Goal: Check status: Check status

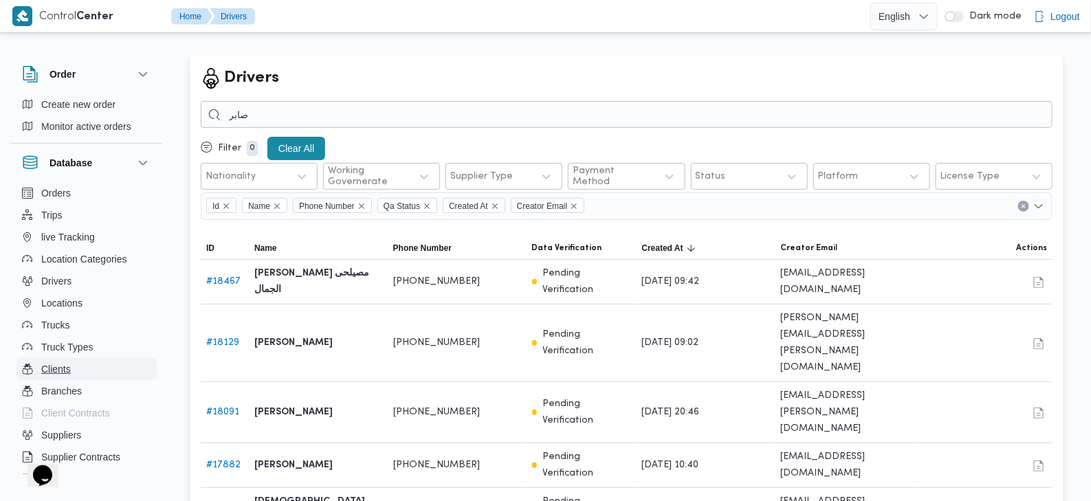
click at [89, 365] on button "Clients" at bounding box center [86, 369] width 140 height 22
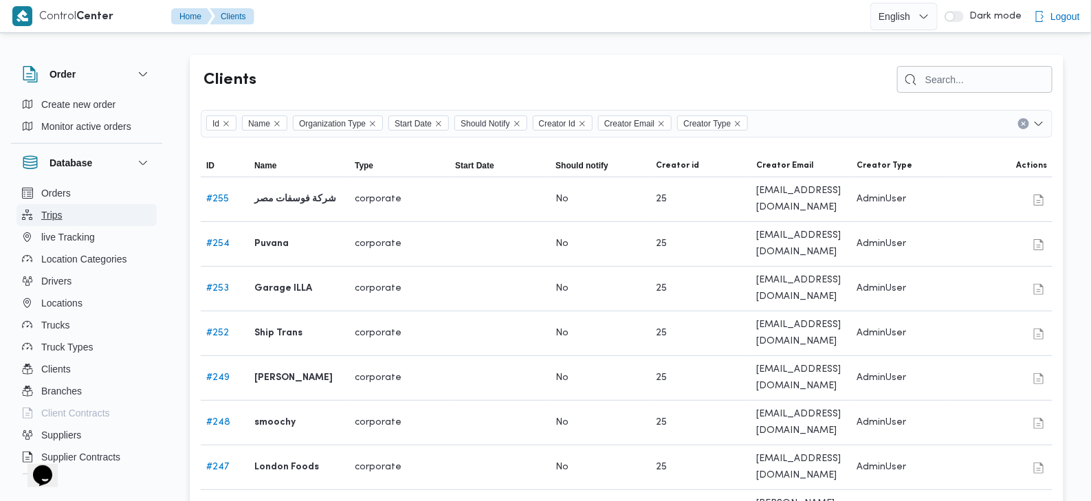
click at [72, 220] on button "Trips" at bounding box center [86, 215] width 140 height 22
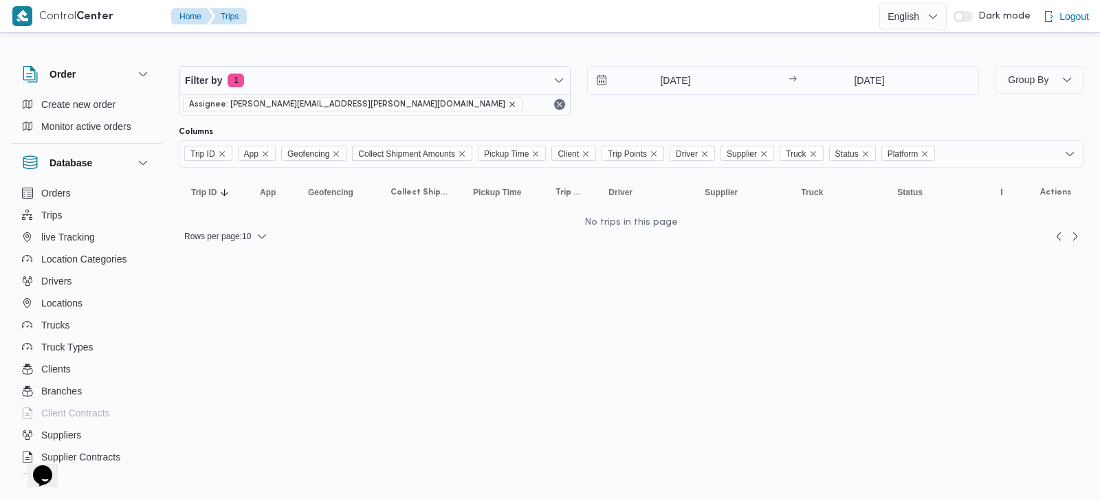
click at [508, 104] on icon "remove selected entity" at bounding box center [512, 104] width 8 height 8
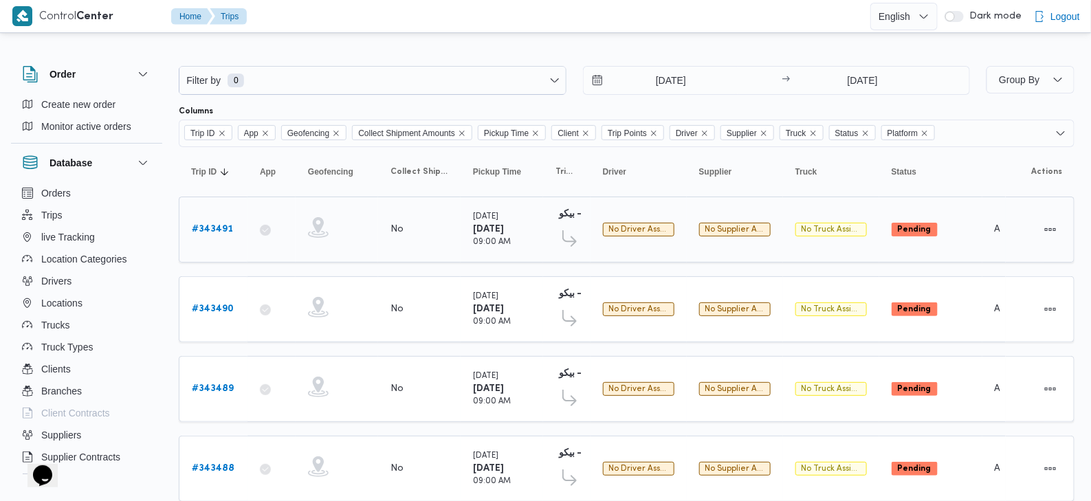
click at [195, 229] on b "# 343491" at bounding box center [212, 229] width 41 height 9
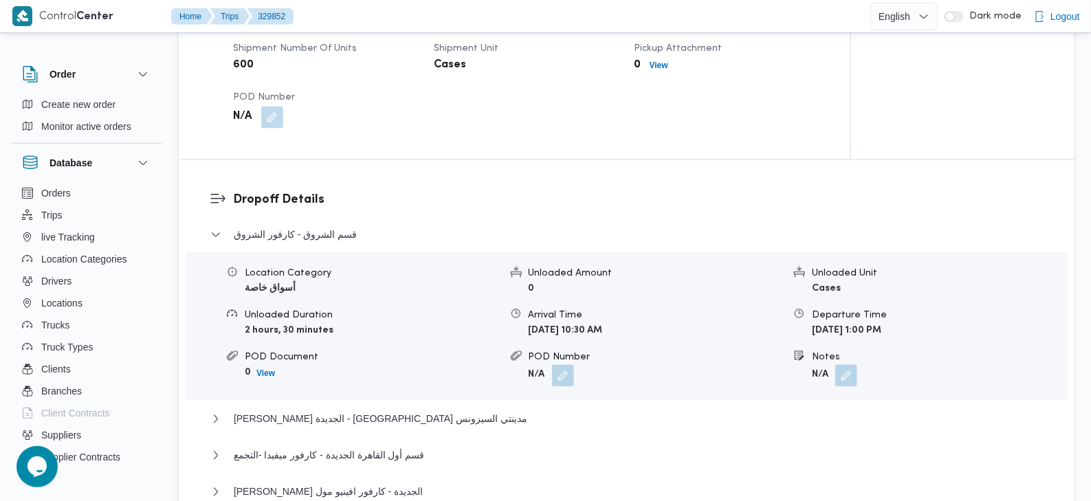
scroll to position [1019, 0]
click at [367, 410] on span "[PERSON_NAME] الجديدة - [GEOGRAPHIC_DATA] مدينتي السيزونس" at bounding box center [380, 418] width 293 height 16
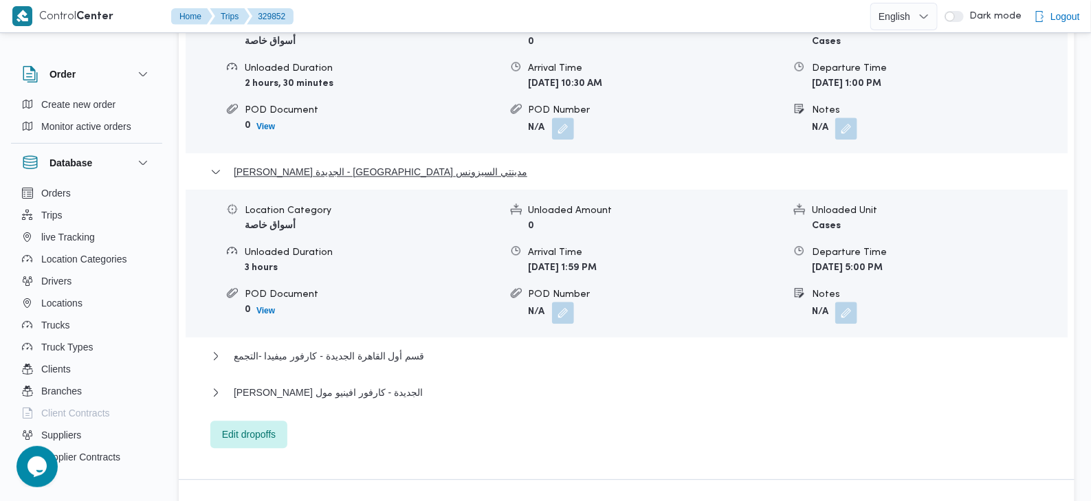
scroll to position [1271, 0]
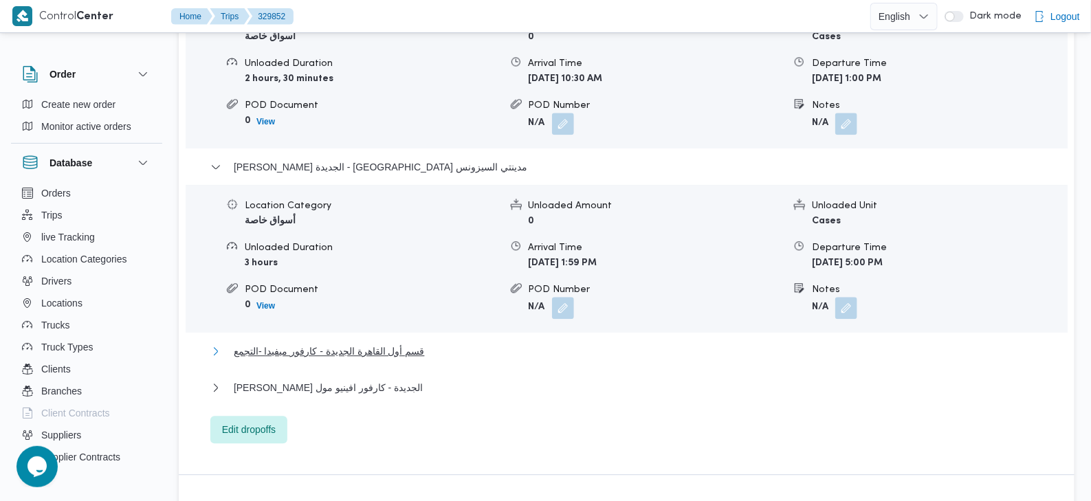
click at [320, 343] on span "قسم أول القاهرة الجديدة - كارفور ميفيدا -التجمع" at bounding box center [329, 351] width 191 height 16
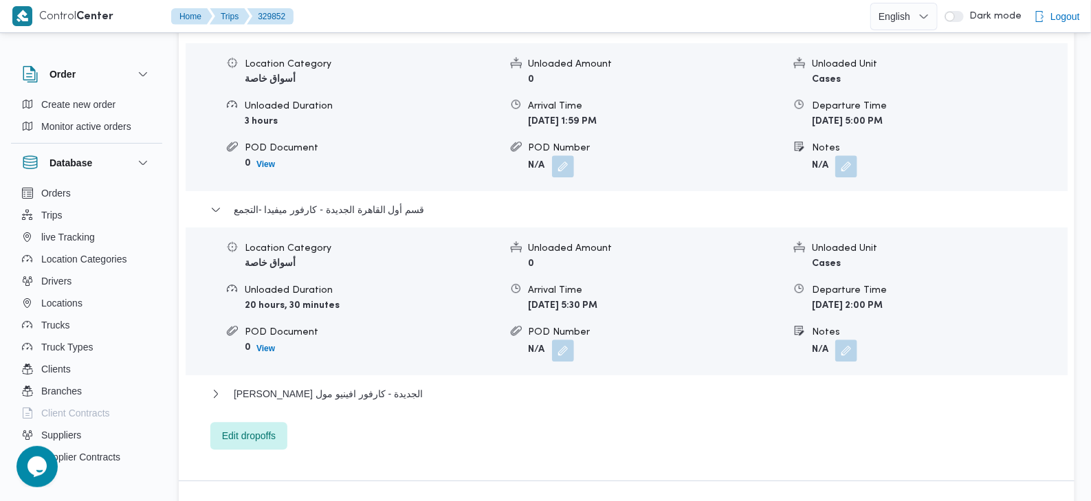
scroll to position [1426, 0]
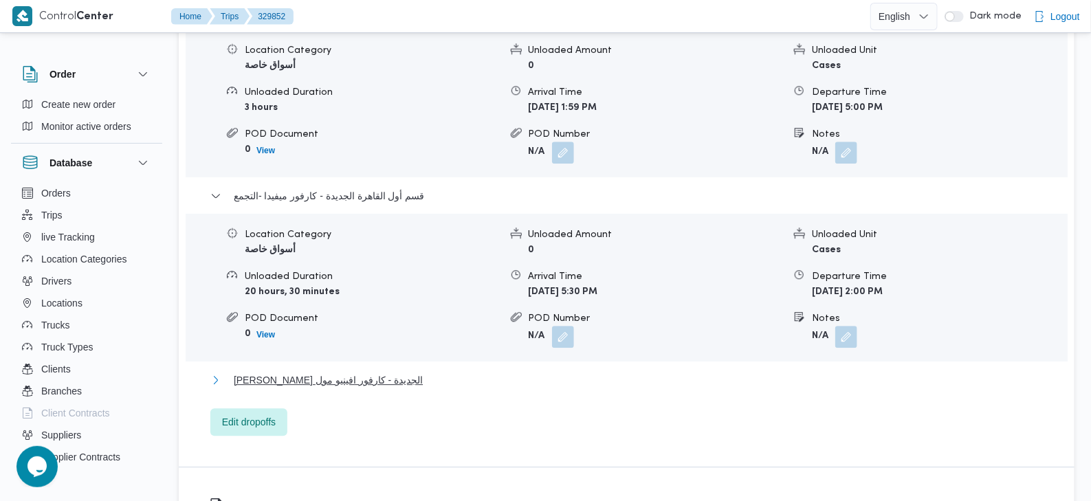
click at [368, 372] on span "[PERSON_NAME] الجديدة - كارفور افينيو مول" at bounding box center [328, 380] width 189 height 16
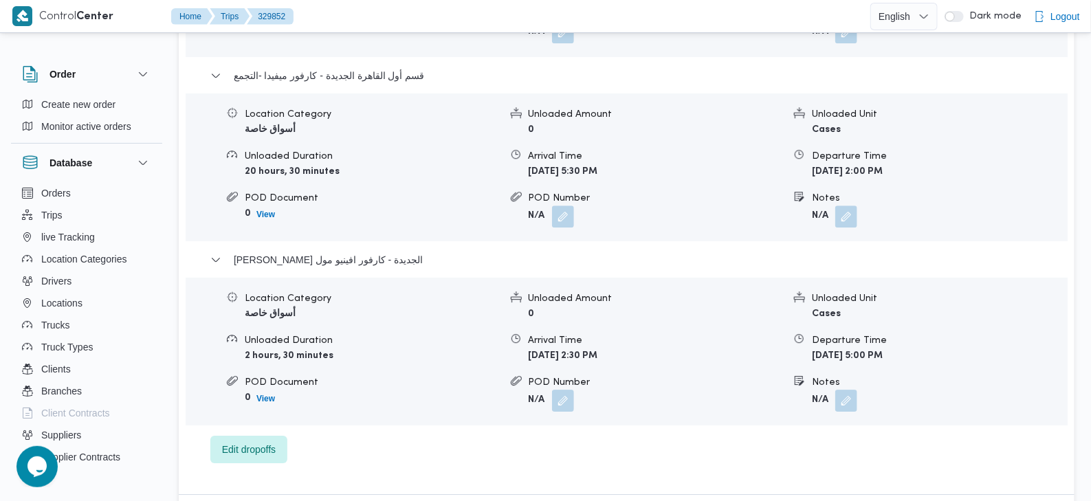
scroll to position [1552, 0]
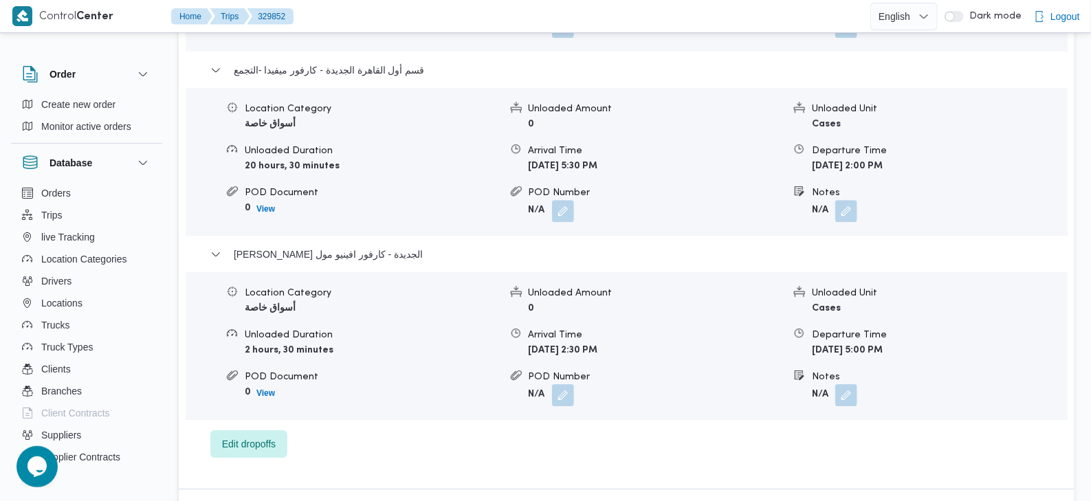
click at [598, 346] on b "[DATE] 2:30 PM" at bounding box center [563, 350] width 69 height 9
click at [847, 346] on b "[DATE] 5:00 PM" at bounding box center [847, 350] width 71 height 9
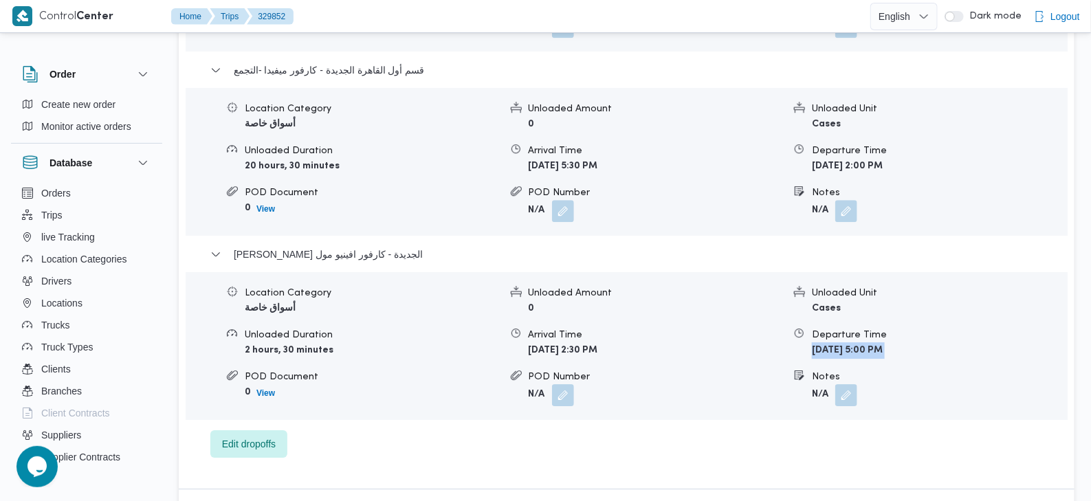
click at [847, 346] on b "[DATE] 5:00 PM" at bounding box center [847, 350] width 71 height 9
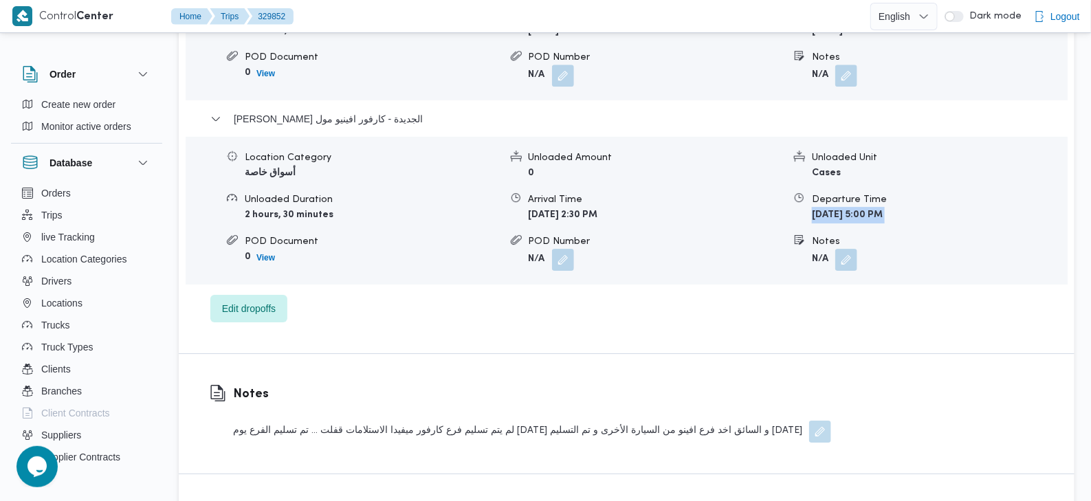
scroll to position [1695, 0]
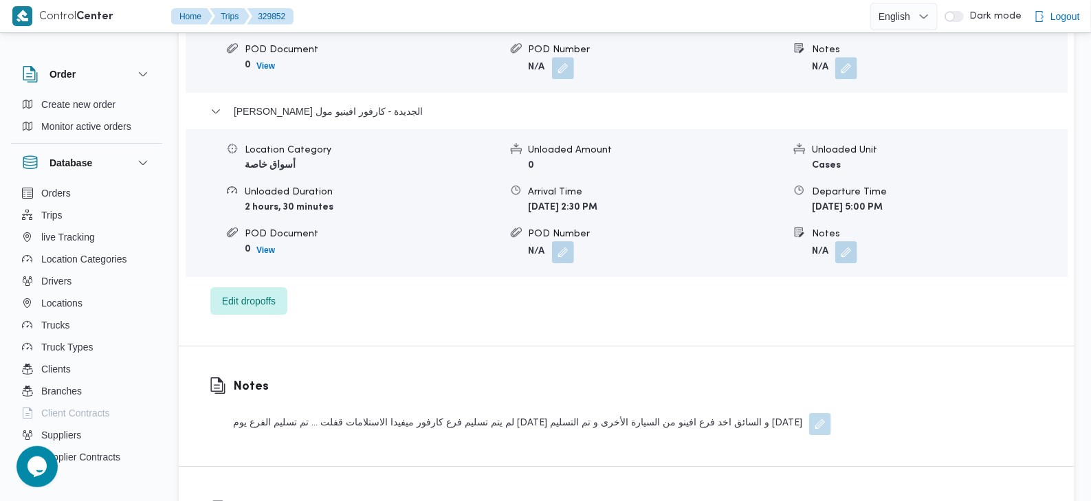
click at [591, 413] on div "لم يتم تسليم فرع كارفور ميفيدا الاستلامات قفلت ... تم تسليم الفرع يوم [DATE] و …" at bounding box center [532, 424] width 598 height 22
click at [474, 413] on div "لم يتم تسليم فرع كارفور ميفيدا الاستلامات قفلت ... تم تسليم الفرع يوم [DATE] و …" at bounding box center [532, 424] width 598 height 22
click at [439, 413] on div "لم يتم تسليم فرع كارفور ميفيدا الاستلامات قفلت ... تم تسليم الفرع يوم [DATE] و …" at bounding box center [532, 424] width 598 height 22
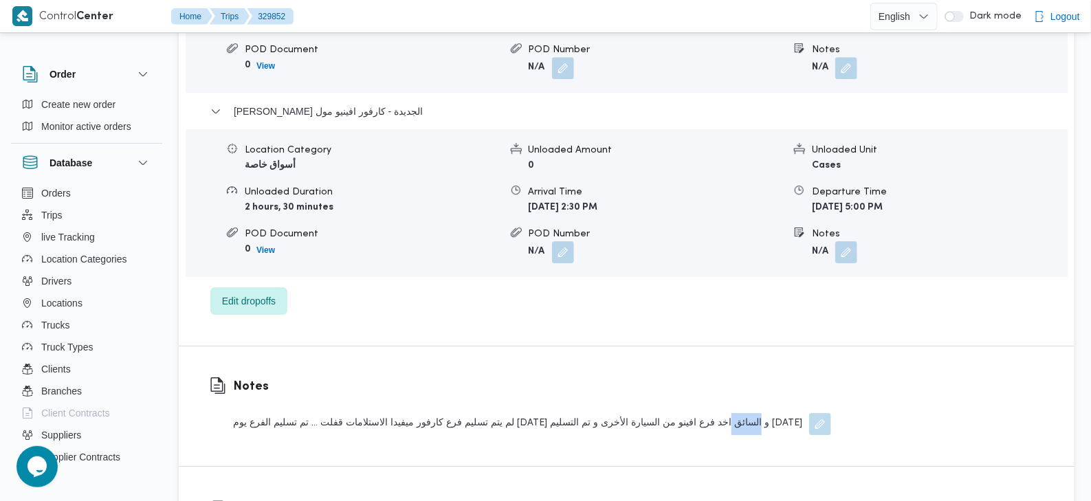
click at [439, 413] on div "لم يتم تسليم فرع كارفور ميفيدا الاستلامات قفلت ... تم تسليم الفرع يوم [DATE] و …" at bounding box center [532, 424] width 598 height 22
click at [392, 413] on div "لم يتم تسليم فرع كارفور ميفيدا الاستلامات قفلت ... تم تسليم الفرع يوم [DATE] و …" at bounding box center [532, 424] width 598 height 22
click at [345, 413] on div "لم يتم تسليم فرع كارفور ميفيدا الاستلامات قفلت ... تم تسليم الفرع يوم [DATE] و …" at bounding box center [532, 424] width 598 height 22
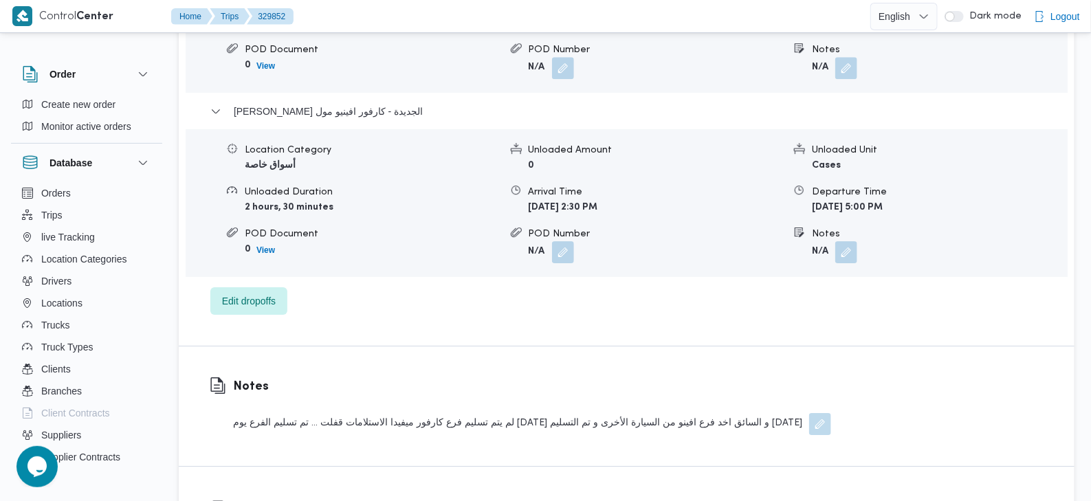
click at [324, 413] on div "لم يتم تسليم فرع كارفور ميفيدا الاستلامات قفلت ... تم تسليم الفرع يوم [DATE] و …" at bounding box center [532, 424] width 598 height 22
click at [291, 413] on div "لم يتم تسليم فرع كارفور ميفيدا الاستلامات قفلت ... تم تسليم الفرع يوم [DATE] و …" at bounding box center [532, 424] width 598 height 22
click at [265, 413] on div "لم يتم تسليم فرع كارفور ميفيدا الاستلامات قفلت ... تم تسليم الفرع يوم [DATE] و …" at bounding box center [532, 424] width 598 height 22
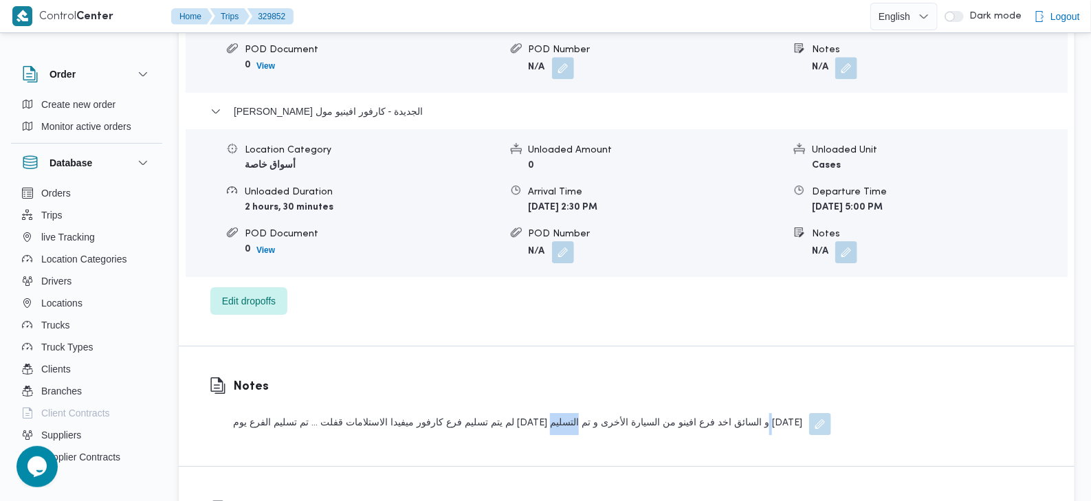
click at [265, 413] on div "لم يتم تسليم فرع كارفور ميفيدا الاستلامات قفلت ... تم تسليم الفرع يوم [DATE] و …" at bounding box center [532, 424] width 598 height 22
click at [241, 413] on div "لم يتم تسليم فرع كارفور ميفيدا الاستلامات قفلت ... تم تسليم الفرع يوم [DATE] و …" at bounding box center [532, 424] width 598 height 22
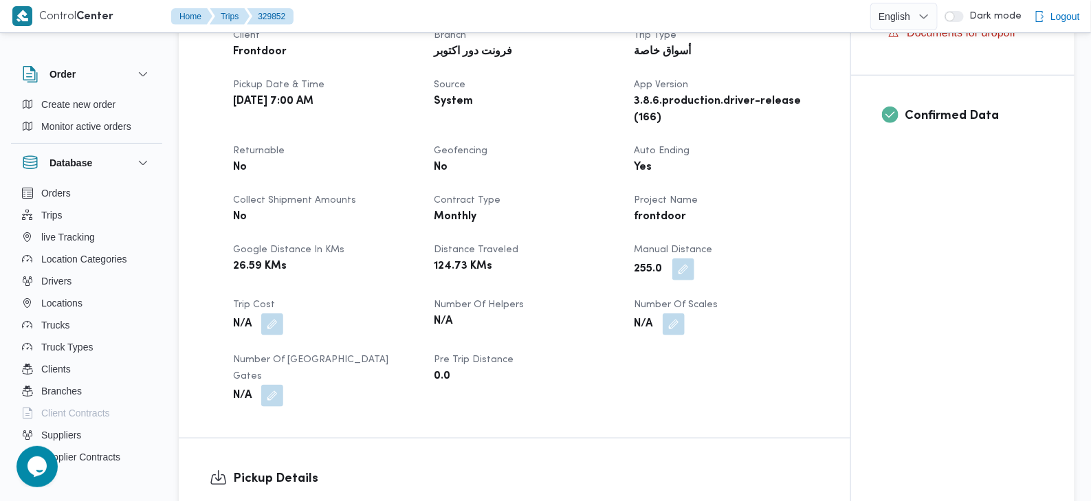
scroll to position [0, 0]
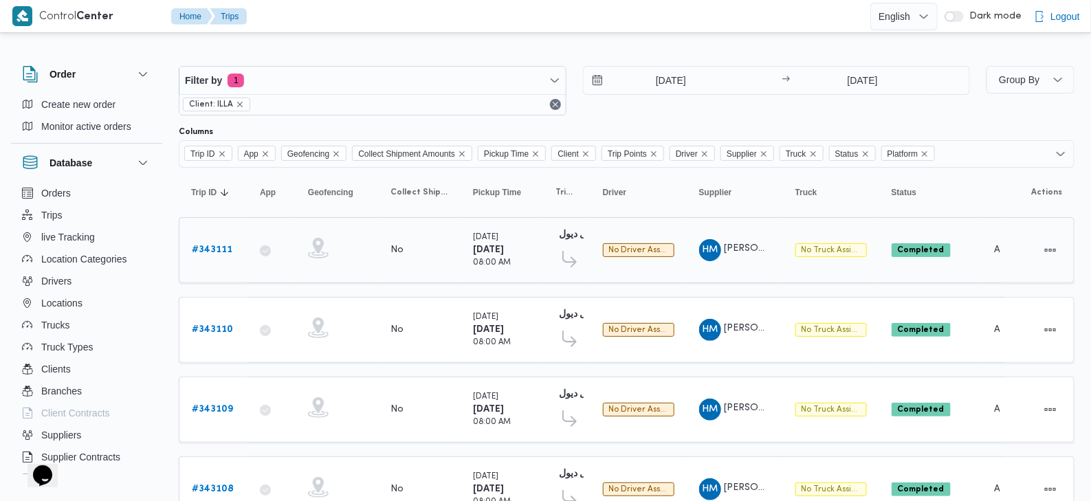
click at [207, 247] on b "# 343111" at bounding box center [212, 249] width 41 height 9
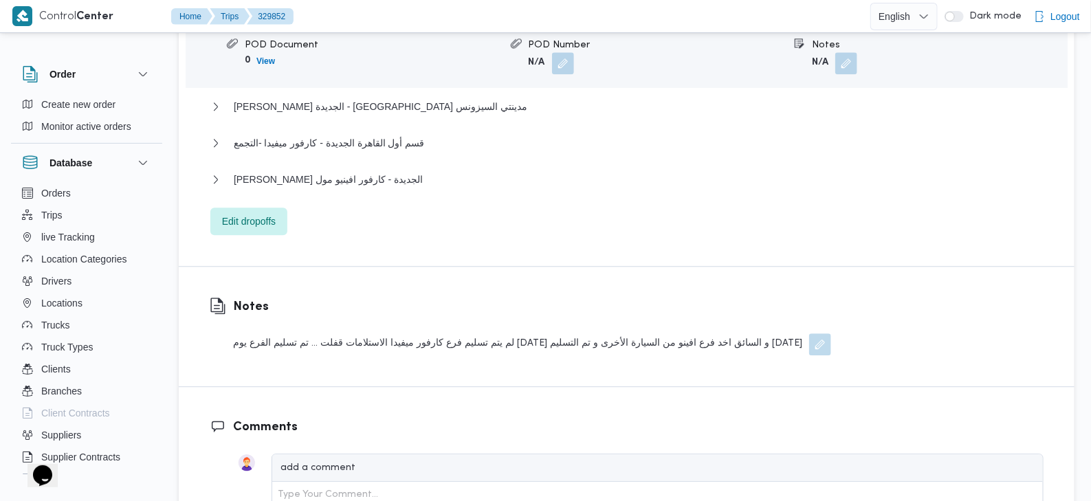
scroll to position [1322, 0]
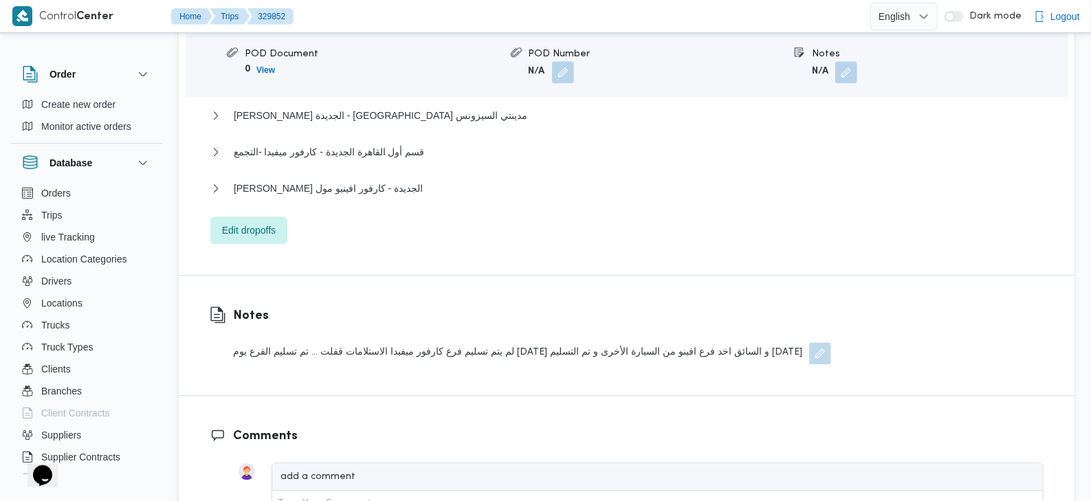
click at [595, 342] on div "لم يتم تسليم فرع كارفور ميفيدا الاستلامات قفلت ... تم تسليم الفرع يوم [DATE] و …" at bounding box center [532, 353] width 598 height 22
click at [667, 342] on div "لم يتم تسليم فرع كارفور ميفيدا الاستلامات قفلت ... تم تسليم الفرع يوم [DATE] و …" at bounding box center [532, 353] width 598 height 22
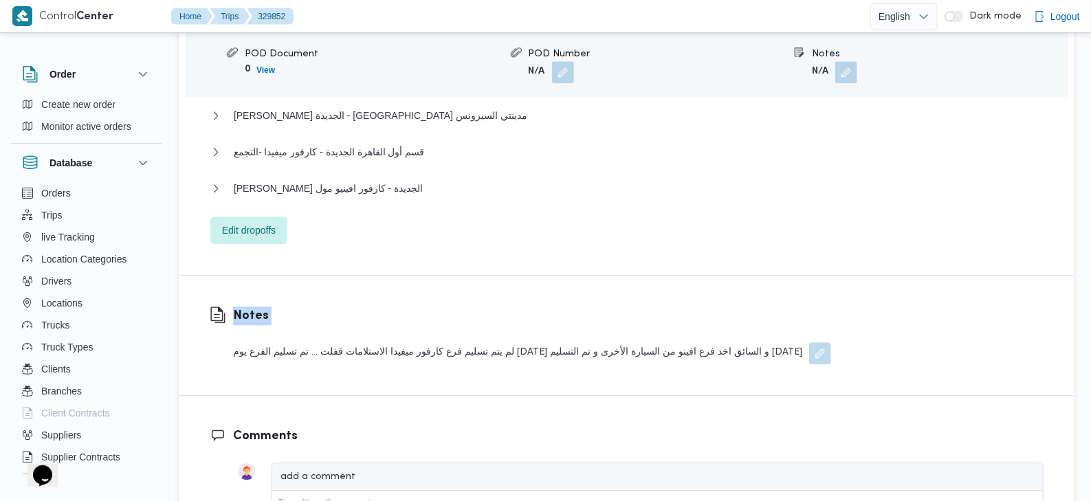
click at [667, 342] on div "لم يتم تسليم فرع كارفور ميفيدا الاستلامات قفلت ... تم تسليم الفرع يوم [DATE] و …" at bounding box center [532, 353] width 598 height 22
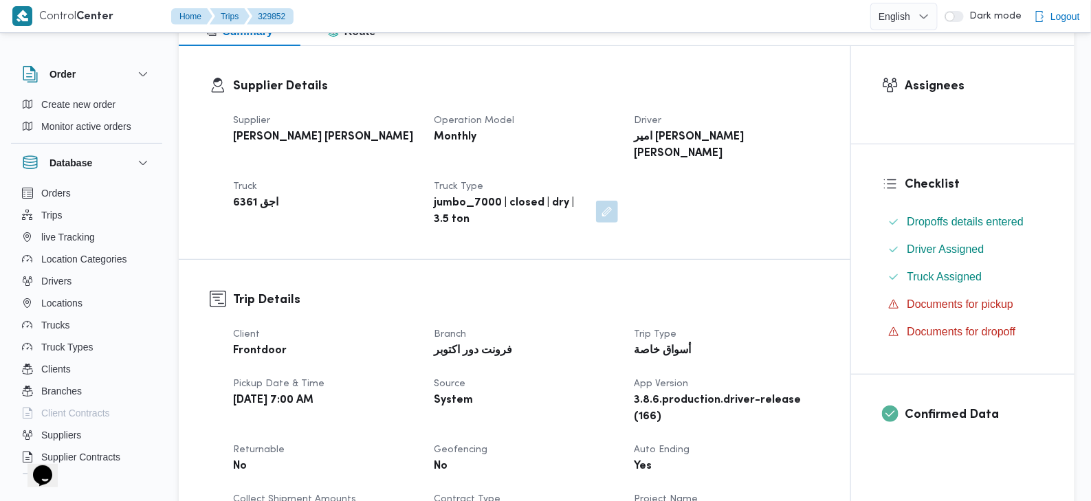
scroll to position [23, 0]
